Goal: Task Accomplishment & Management: Use online tool/utility

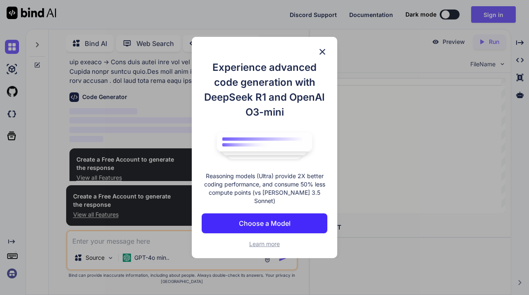
scroll to position [395, 0]
click at [323, 56] on img at bounding box center [323, 52] width 10 height 10
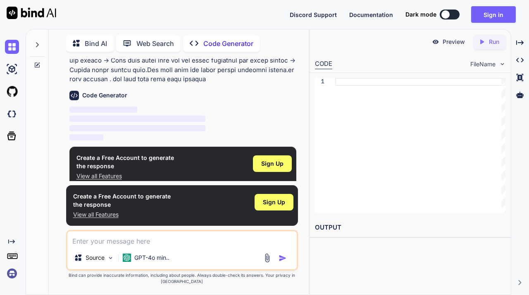
type textarea "x"
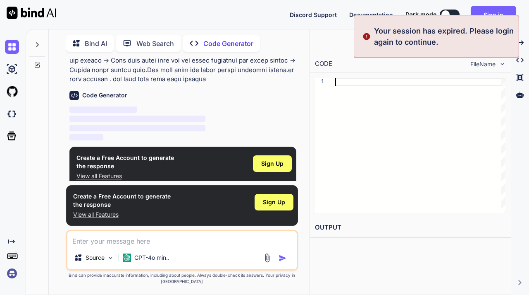
click at [419, 82] on div at bounding box center [420, 145] width 170 height 135
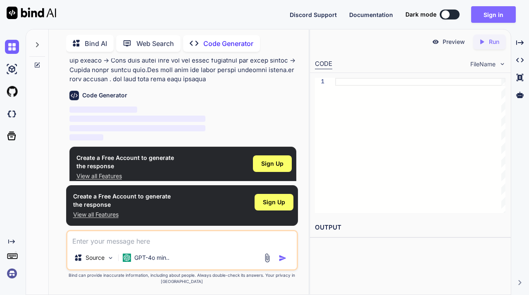
click at [493, 17] on button "Sign in" at bounding box center [494, 14] width 45 height 17
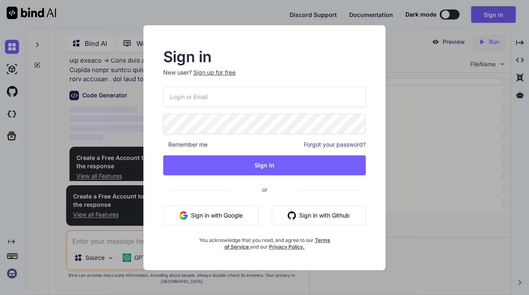
click at [245, 217] on button "Sign in with Google" at bounding box center [211, 215] width 96 height 20
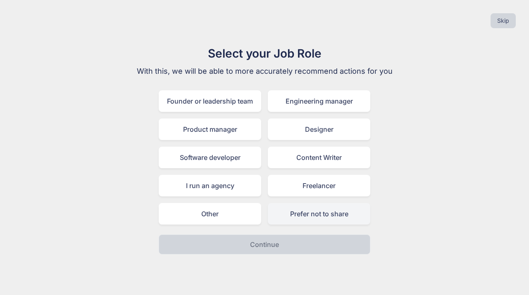
click at [311, 216] on div "Prefer not to share" at bounding box center [319, 214] width 103 height 22
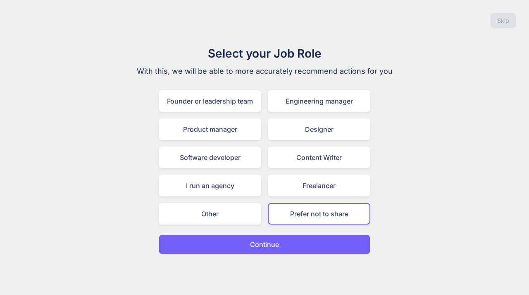
click at [289, 241] on button "Continue" at bounding box center [265, 244] width 212 height 20
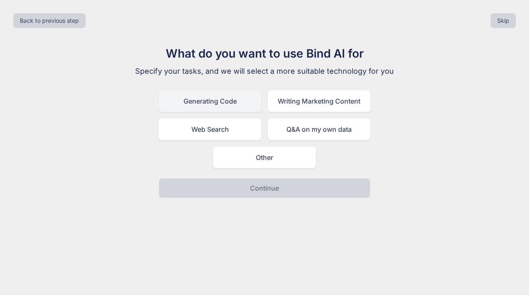
click at [232, 103] on div "Generating Code" at bounding box center [210, 101] width 103 height 22
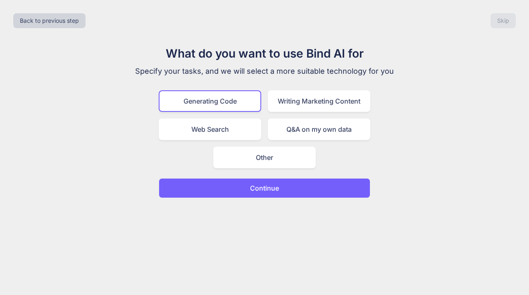
click at [271, 194] on button "Continue" at bounding box center [265, 188] width 212 height 20
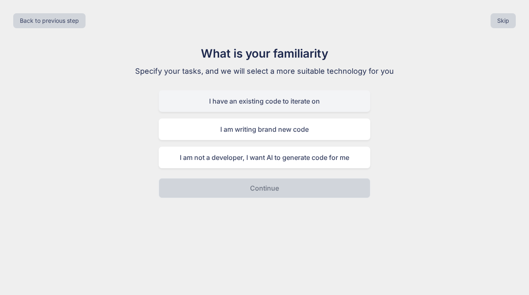
click at [297, 104] on div "I have an existing code to iterate on" at bounding box center [265, 101] width 212 height 22
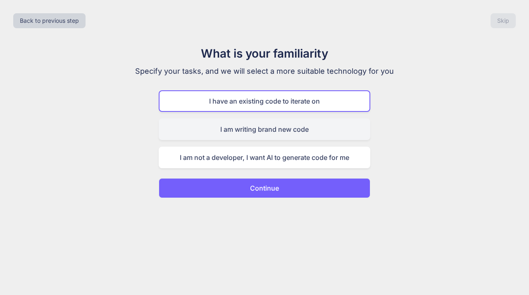
click at [304, 132] on div "I am writing brand new code" at bounding box center [265, 129] width 212 height 22
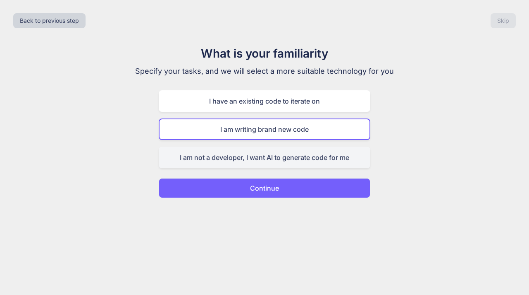
click at [322, 160] on div "I am not a developer, I want AI to generate code for me" at bounding box center [265, 157] width 212 height 22
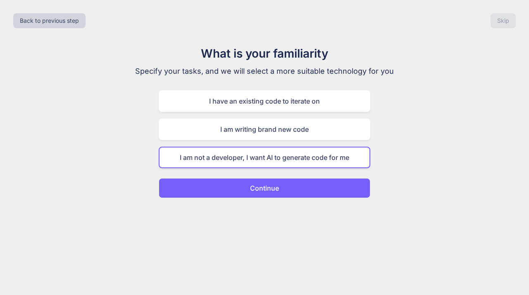
click at [318, 193] on button "Continue" at bounding box center [265, 188] width 212 height 20
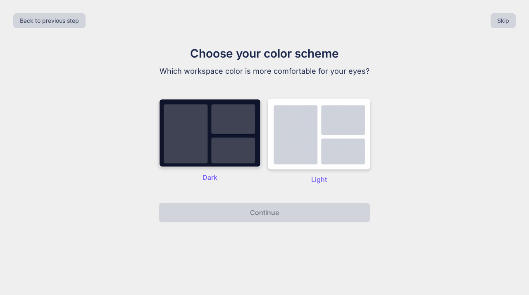
click at [214, 157] on img at bounding box center [210, 132] width 103 height 69
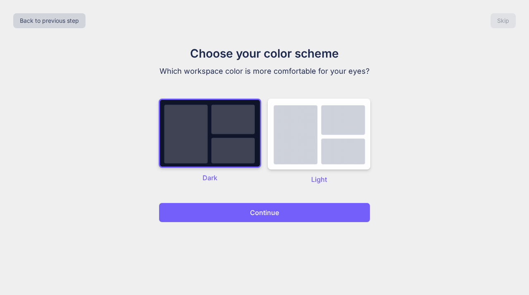
click at [245, 213] on button "Continue" at bounding box center [265, 212] width 212 height 20
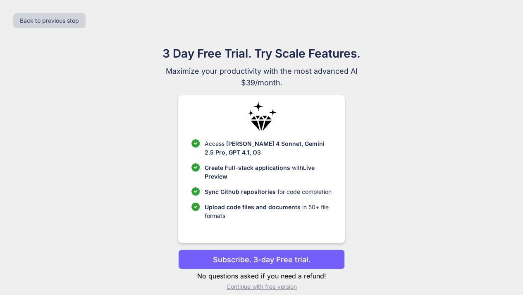
scroll to position [9, 0]
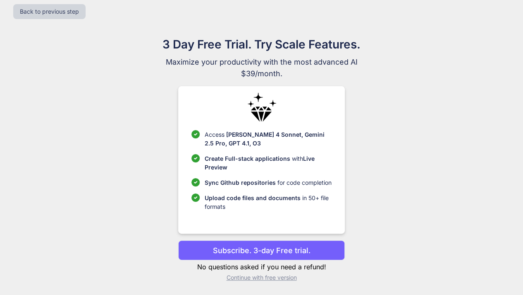
click at [278, 252] on p "Subscribe. 3-day Free trial." at bounding box center [262, 249] width 98 height 11
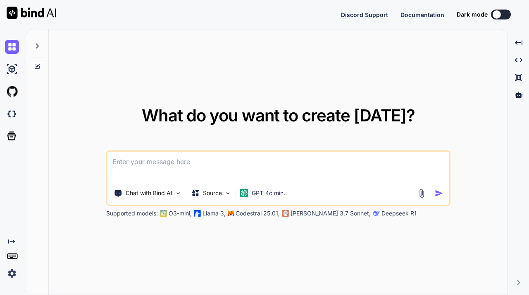
type textarea "x"
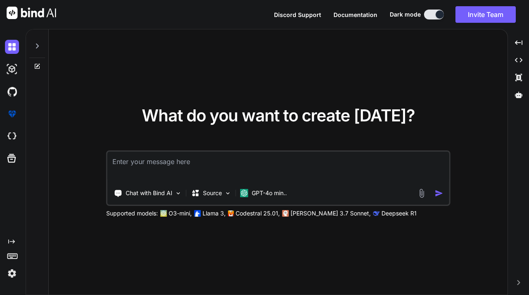
type textarea "Loremip Dolorsita Consect adipis el sedd ei Tempo Incididunt & Utlabore Etdolor…"
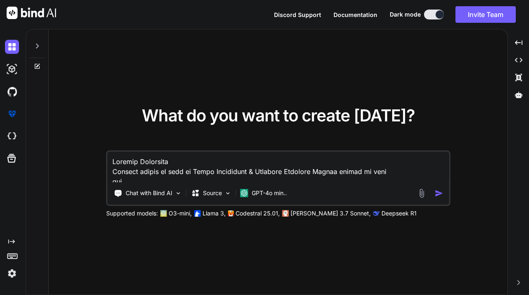
scroll to position [527, 0]
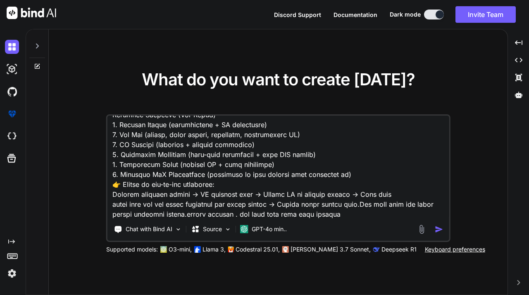
type textarea "x"
type textarea "Loremip Dolorsita Consect adipis el sedd ei Tempo Incididunt & Utlabore Etdolor…"
click at [442, 229] on img "button" at bounding box center [439, 229] width 9 height 9
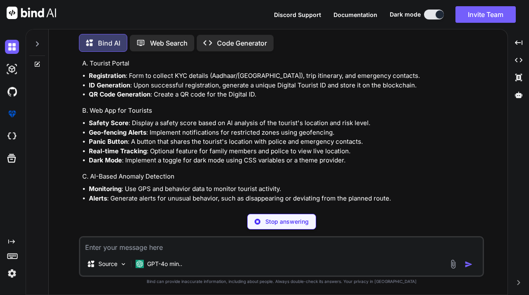
scroll to position [539, 0]
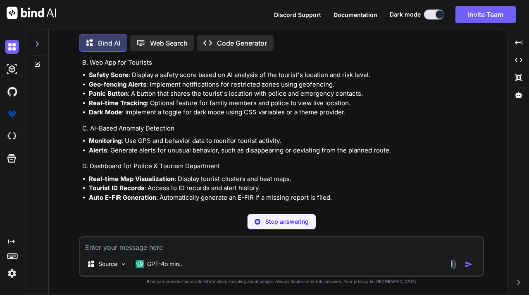
click at [221, 41] on p "Code Generator" at bounding box center [242, 43] width 50 height 10
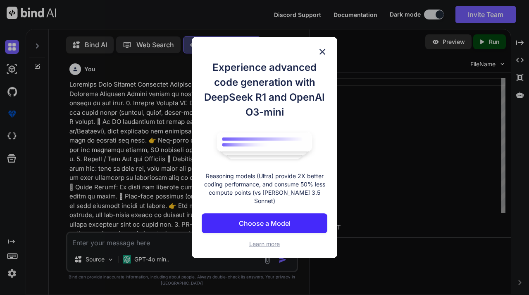
scroll to position [3, 0]
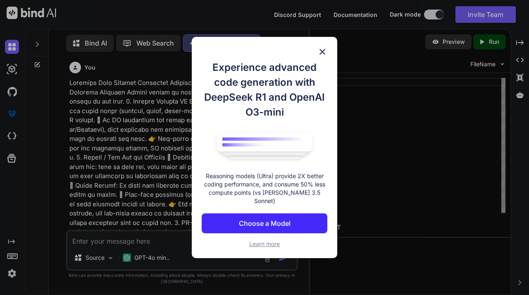
click at [323, 57] on img at bounding box center [323, 52] width 10 height 10
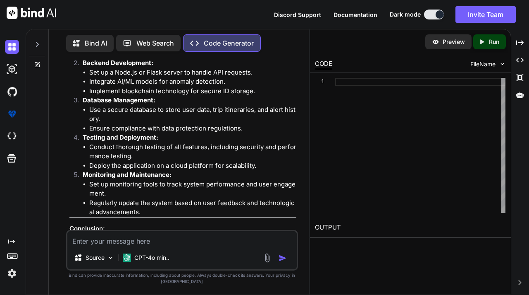
scroll to position [1213, 0]
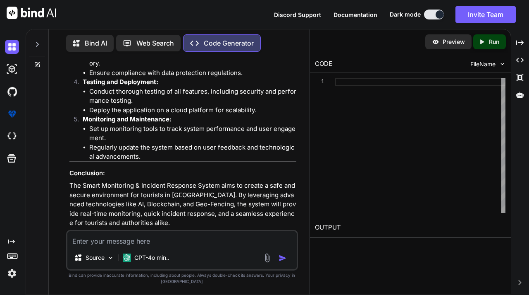
click at [104, 234] on p "Open in Editor" at bounding box center [96, 238] width 39 height 8
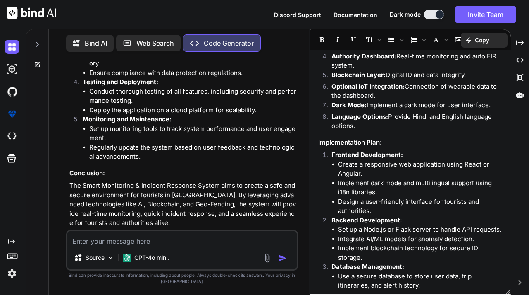
scroll to position [927, 0]
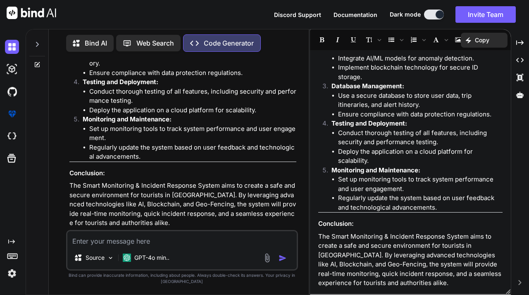
click at [196, 239] on textarea at bounding box center [182, 238] width 230 height 15
type textarea "x"
type textarea "f"
type textarea "x"
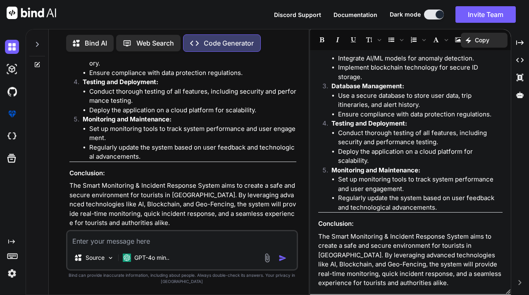
type textarea "g"
type textarea "x"
type textarea "ge"
type textarea "x"
type textarea "gen"
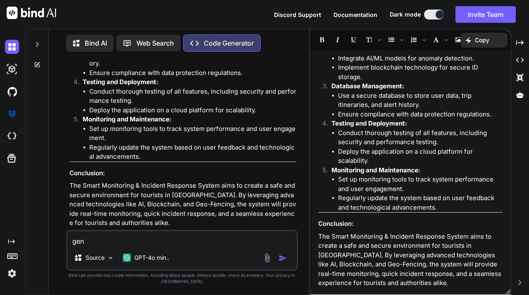
type textarea "x"
type textarea "gene"
type textarea "x"
type textarea "gener"
type textarea "x"
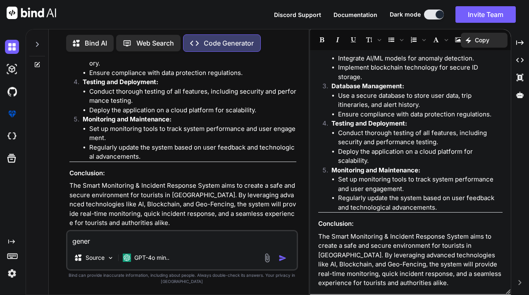
type textarea "genera"
type textarea "x"
type textarea "generat"
type textarea "x"
type textarea "generate"
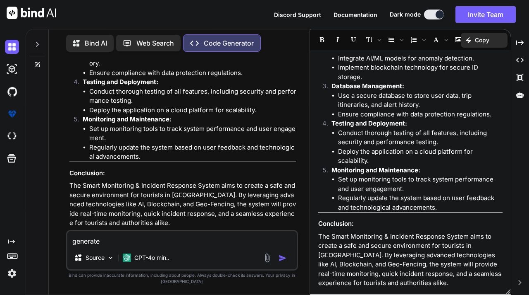
type textarea "x"
type textarea "generate"
type textarea "x"
type textarea "generate c"
type textarea "x"
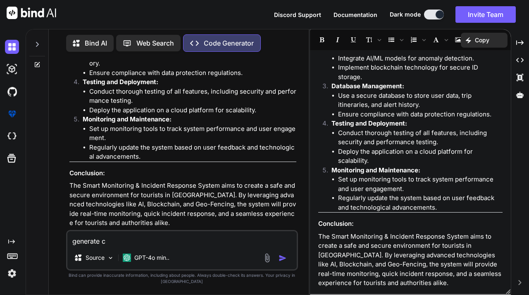
type textarea "generate co"
type textarea "x"
type textarea "generate cod"
type textarea "x"
type textarea "generate code"
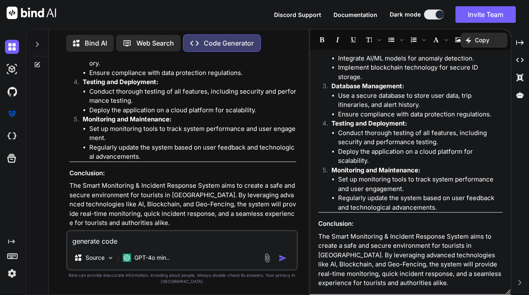
type textarea "x"
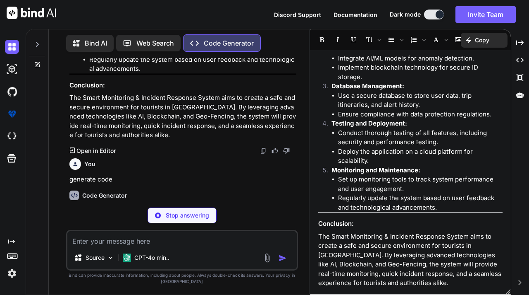
scroll to position [1301, 0]
type textarea "x"
type textarea "y"
type textarea "x"
type textarea "ye"
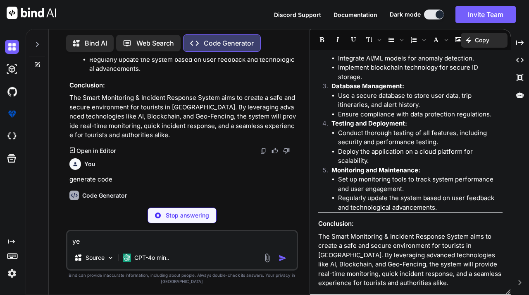
type textarea "x"
type textarea "yes"
type textarea "x"
type textarea "yes"
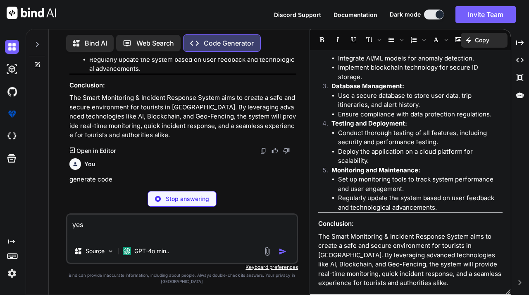
type textarea "x"
type textarea "yes"
click at [285, 239] on textarea "yes" at bounding box center [182, 226] width 230 height 25
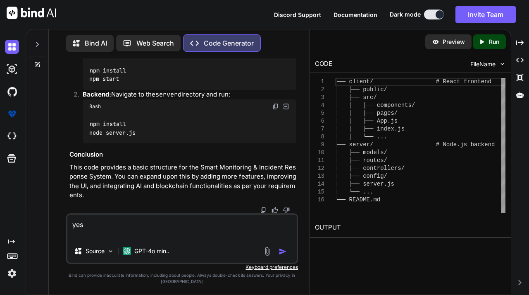
scroll to position [3346, 0]
click at [449, 41] on p "Preview" at bounding box center [454, 42] width 22 height 8
click at [489, 43] on p "Run" at bounding box center [494, 42] width 10 height 8
click at [448, 43] on p "Preview" at bounding box center [454, 42] width 22 height 8
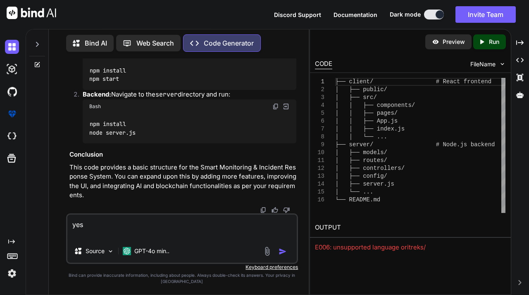
click at [446, 48] on div "Preview" at bounding box center [449, 41] width 46 height 15
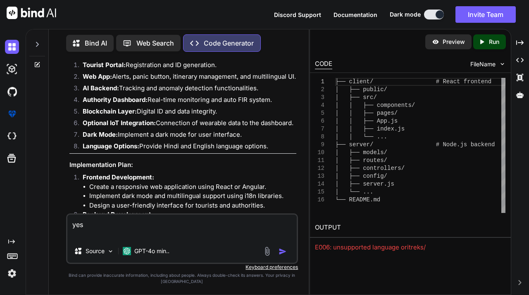
scroll to position [1007, 0]
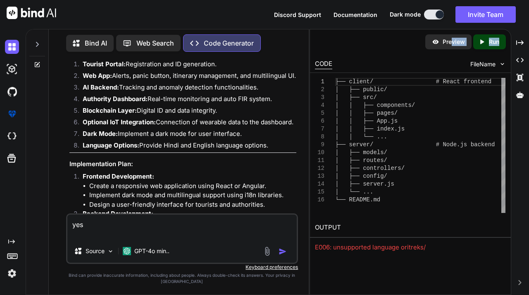
drag, startPoint x: 451, startPoint y: 39, endPoint x: 498, endPoint y: 39, distance: 47.2
click at [498, 39] on div "Preview Created with Pixso. Run" at bounding box center [466, 41] width 81 height 15
click at [498, 39] on p "Run" at bounding box center [494, 42] width 10 height 8
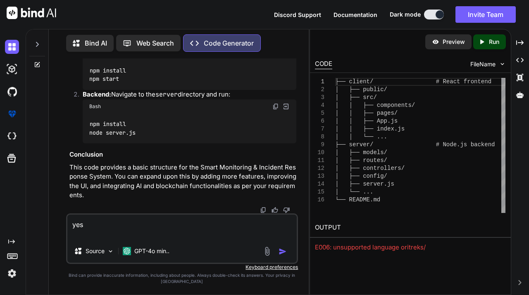
scroll to position [3346, 0]
click at [106, 224] on textarea "yes" at bounding box center [182, 226] width 230 height 25
type textarea "x"
type textarea "ye"
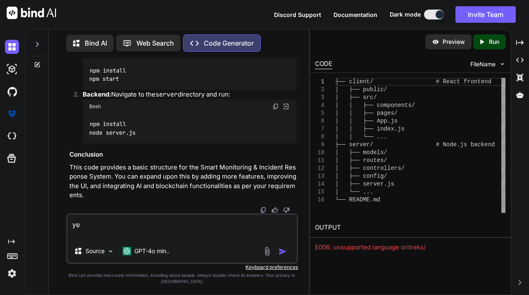
type textarea "x"
type textarea "y"
type textarea "x"
type textarea "s"
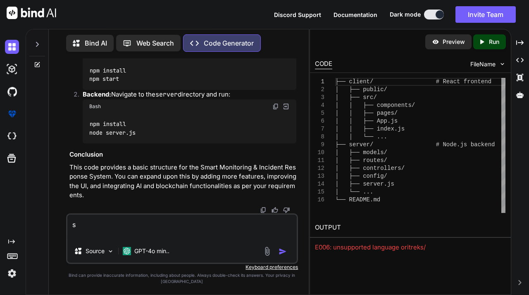
type textarea "x"
type textarea "sh"
type textarea "x"
type textarea "sho"
type textarea "x"
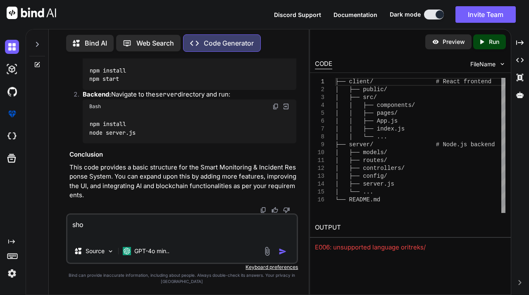
type textarea "show"
type textarea "x"
type textarea "show"
type textarea "x"
type textarea "show p"
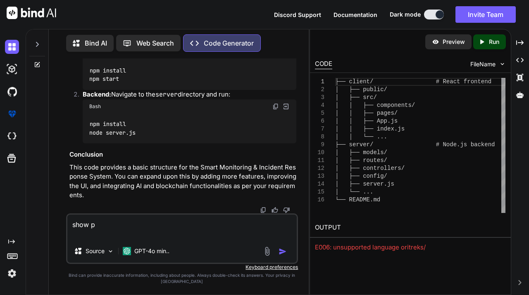
type textarea "x"
type textarea "show pr"
type textarea "x"
type textarea "show pre"
type textarea "x"
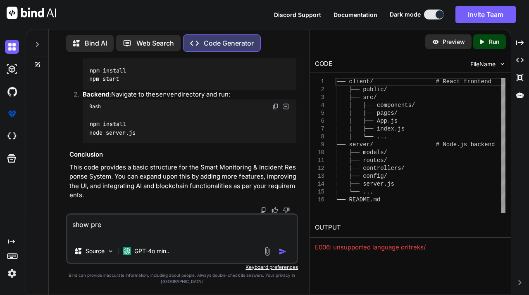
type textarea "show prev"
type textarea "x"
type textarea "show previ"
type textarea "x"
type textarea "show previe"
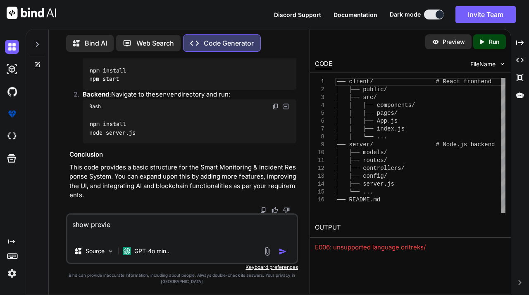
type textarea "x"
type textarea "show preview"
type textarea "x"
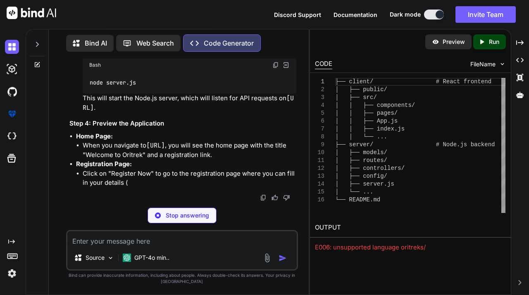
scroll to position [4010, 0]
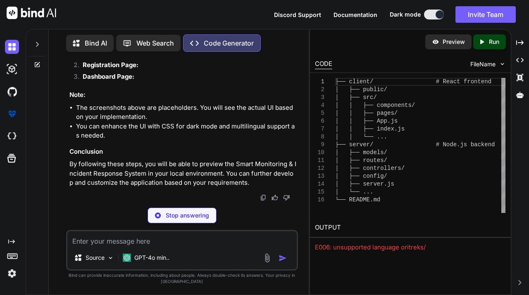
type textarea "x"
type textarea "git clone <repository-url> cd oritreks"
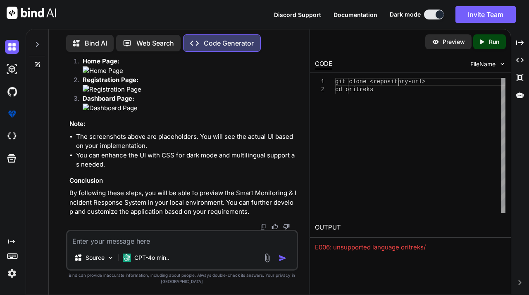
scroll to position [0, 0]
click at [399, 82] on div "git clone <repository-url> cd oritreks" at bounding box center [420, 145] width 170 height 135
click at [492, 63] on span "FileName" at bounding box center [483, 64] width 25 height 8
click at [461, 215] on div "1 2 git clone <repository-url> cd oritreks git clone <repository-url> cd oritre…" at bounding box center [410, 145] width 201 height 145
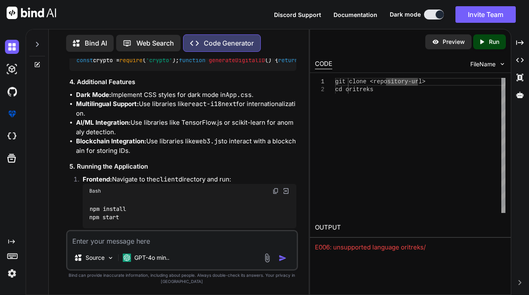
scroll to position [2383, 0]
